Goal: Information Seeking & Learning: Learn about a topic

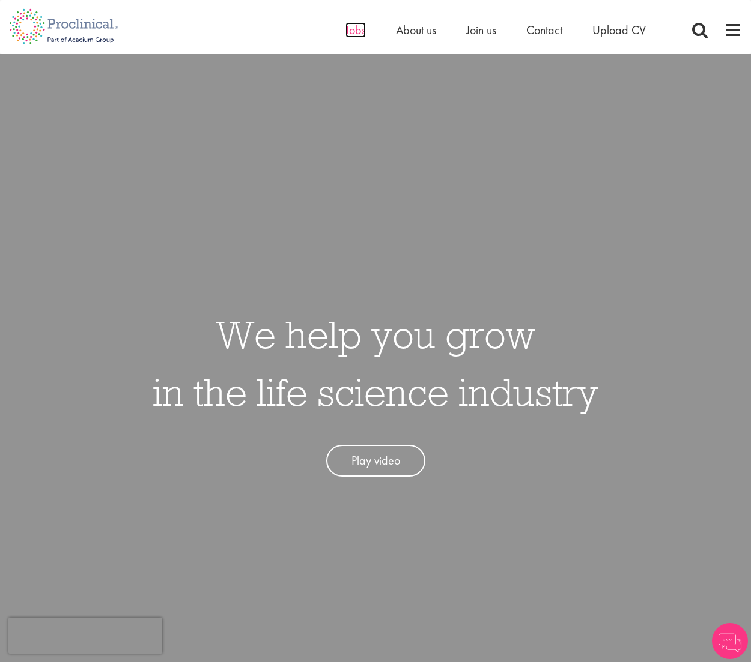
click at [359, 31] on span "Jobs" at bounding box center [355, 30] width 20 height 16
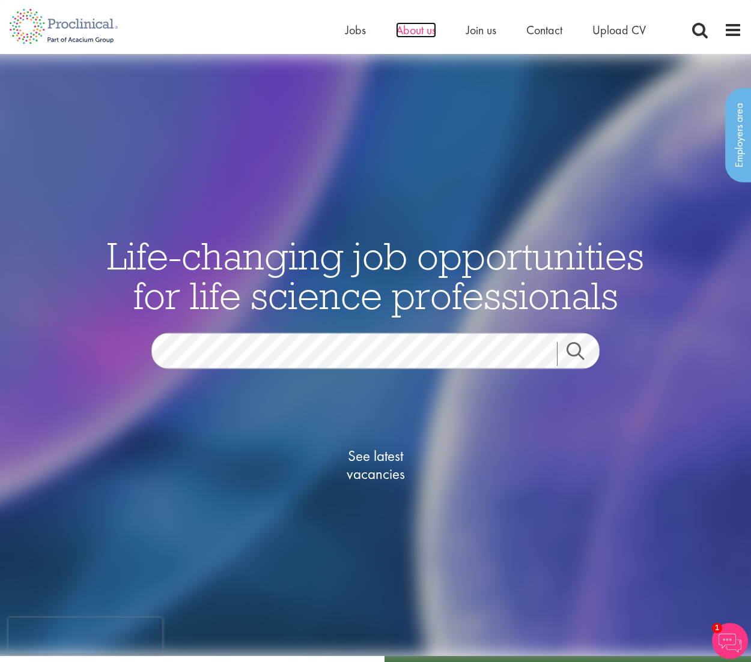
click at [413, 28] on span "About us" at bounding box center [416, 30] width 40 height 16
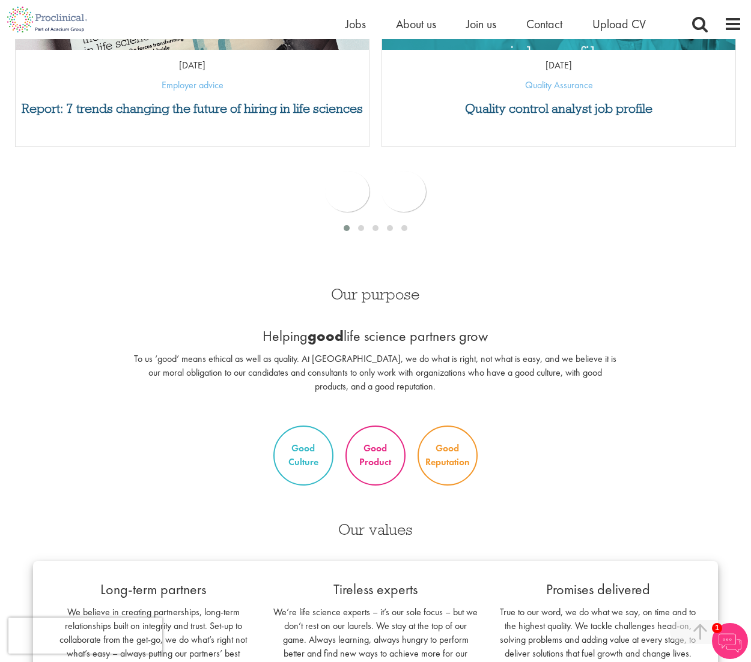
scroll to position [661, 0]
